Goal: Navigation & Orientation: Find specific page/section

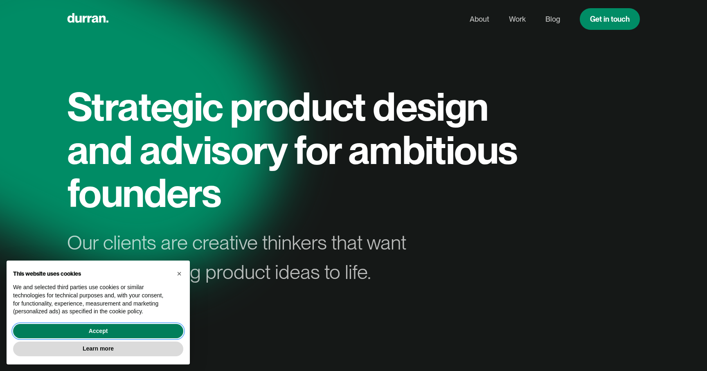
click at [126, 327] on button "Accept" at bounding box center [98, 331] width 170 height 15
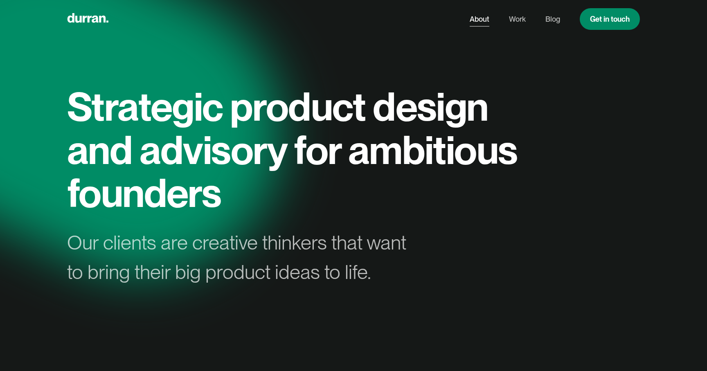
click at [483, 23] on link "About" at bounding box center [480, 19] width 20 height 16
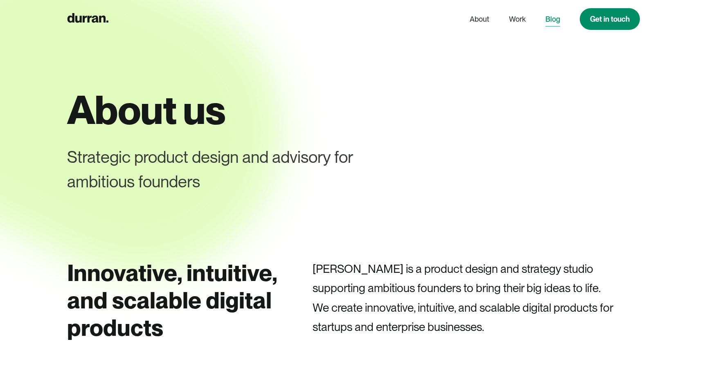
click at [557, 16] on link "Blog" at bounding box center [553, 19] width 15 height 16
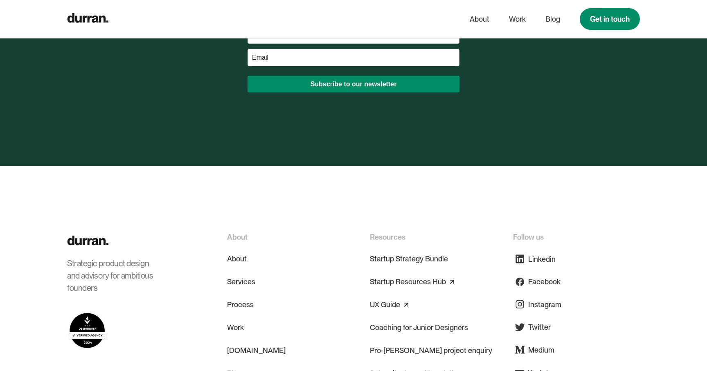
scroll to position [2621, 0]
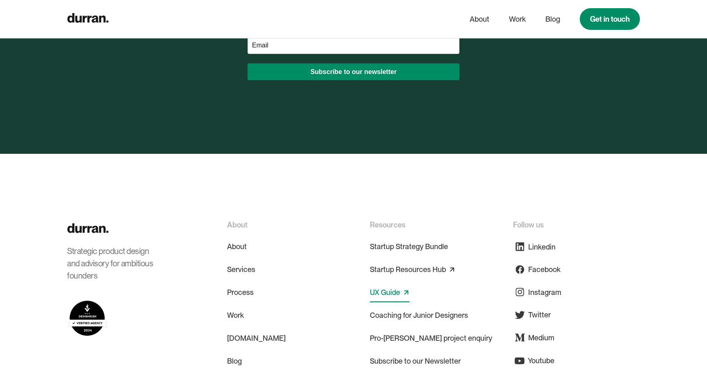
click at [386, 286] on link "UX Guide" at bounding box center [385, 292] width 30 height 13
